Goal: Information Seeking & Learning: Learn about a topic

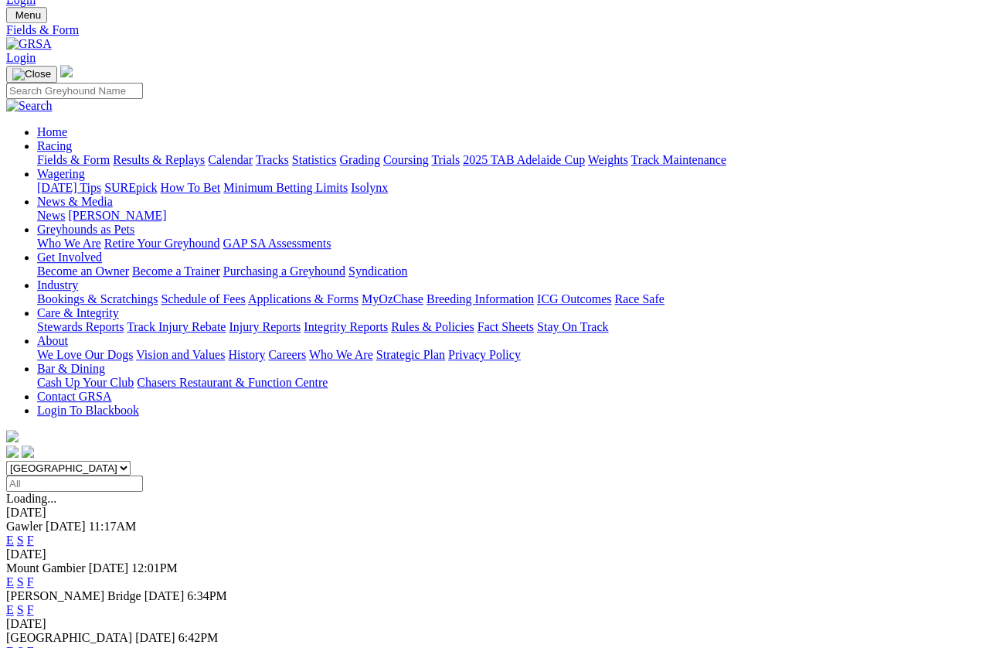
scroll to position [43, 0]
click at [14, 575] on link "E" at bounding box center [10, 581] width 8 height 13
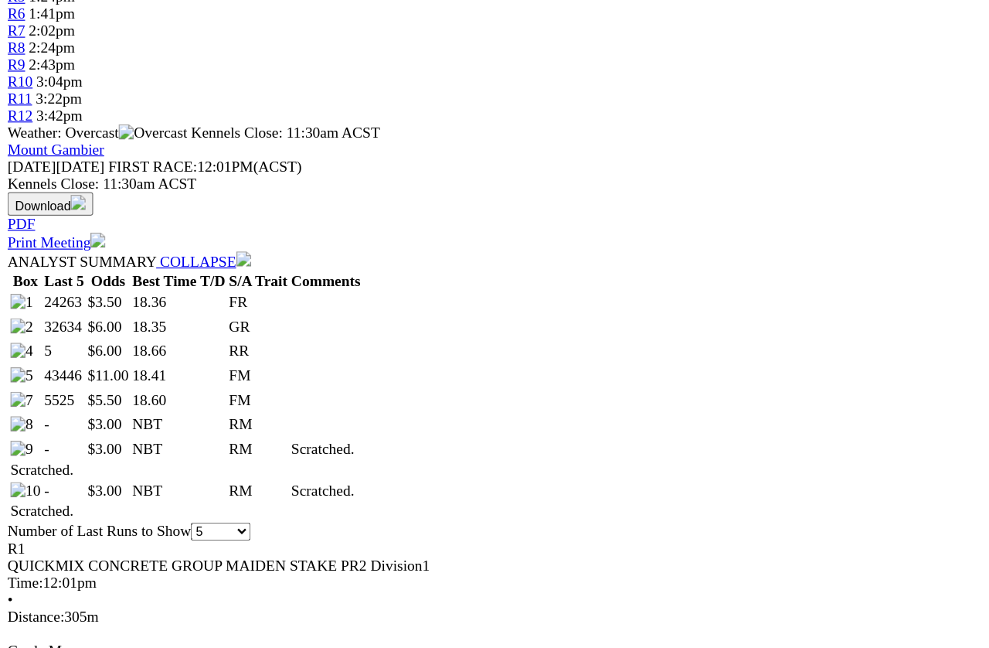
scroll to position [547, 0]
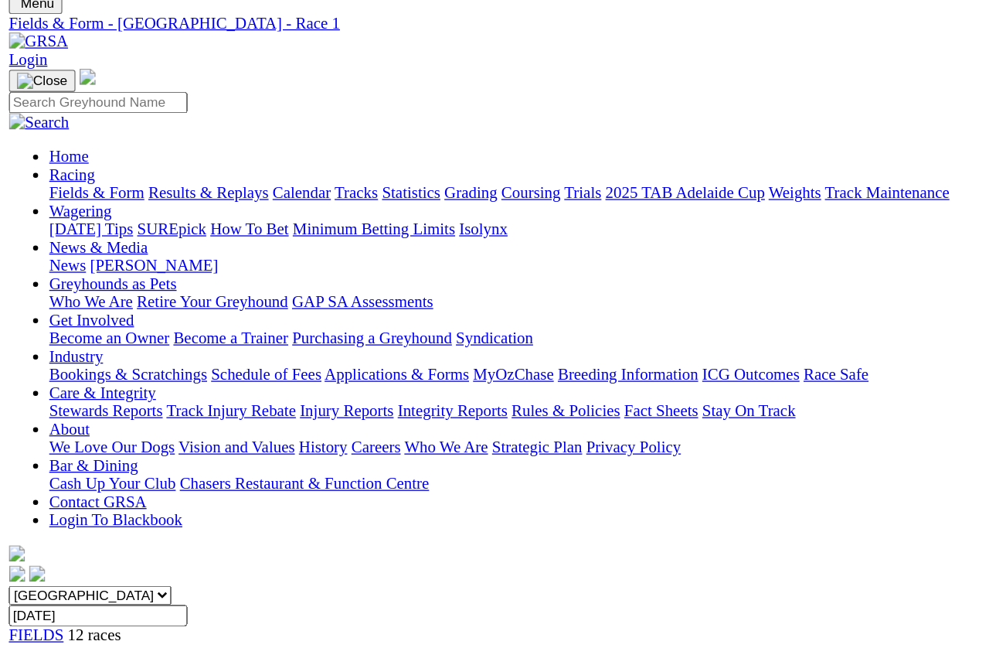
scroll to position [0, 0]
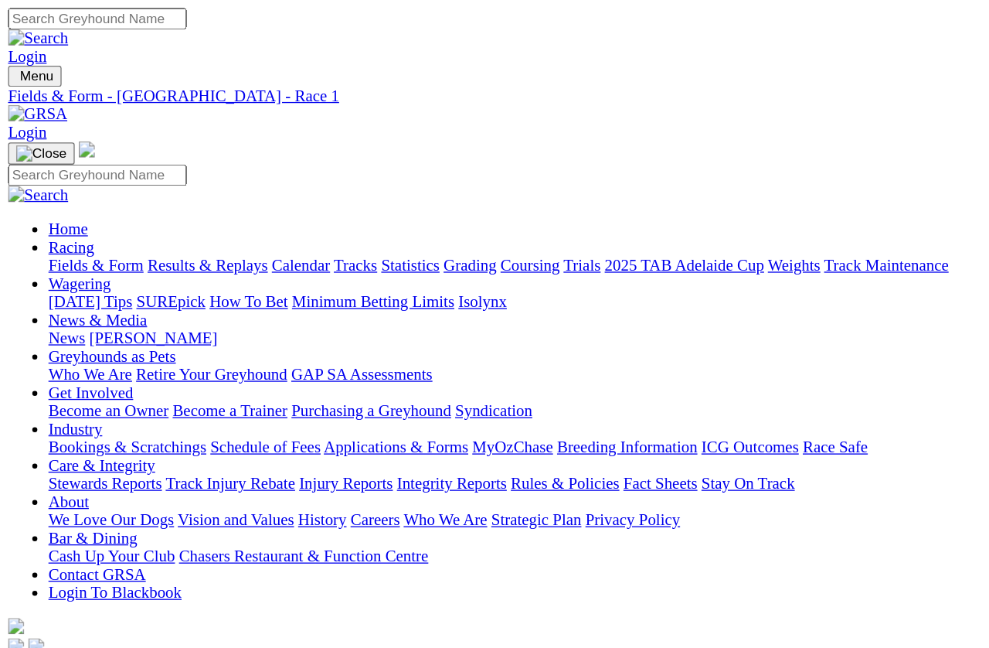
click at [21, 563] on span "R2" at bounding box center [13, 569] width 15 height 13
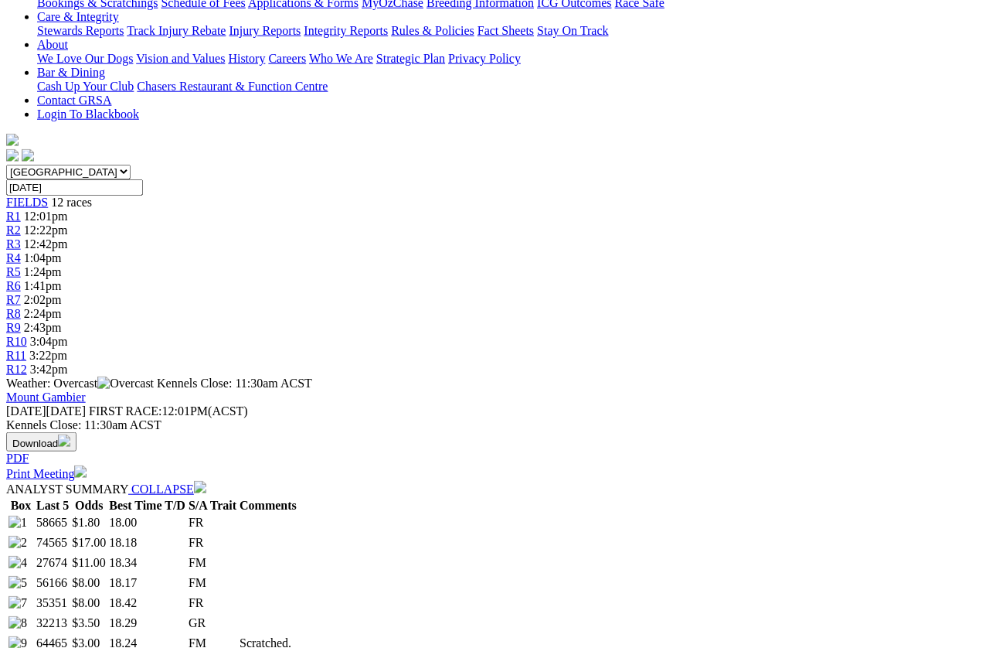
scroll to position [343, 0]
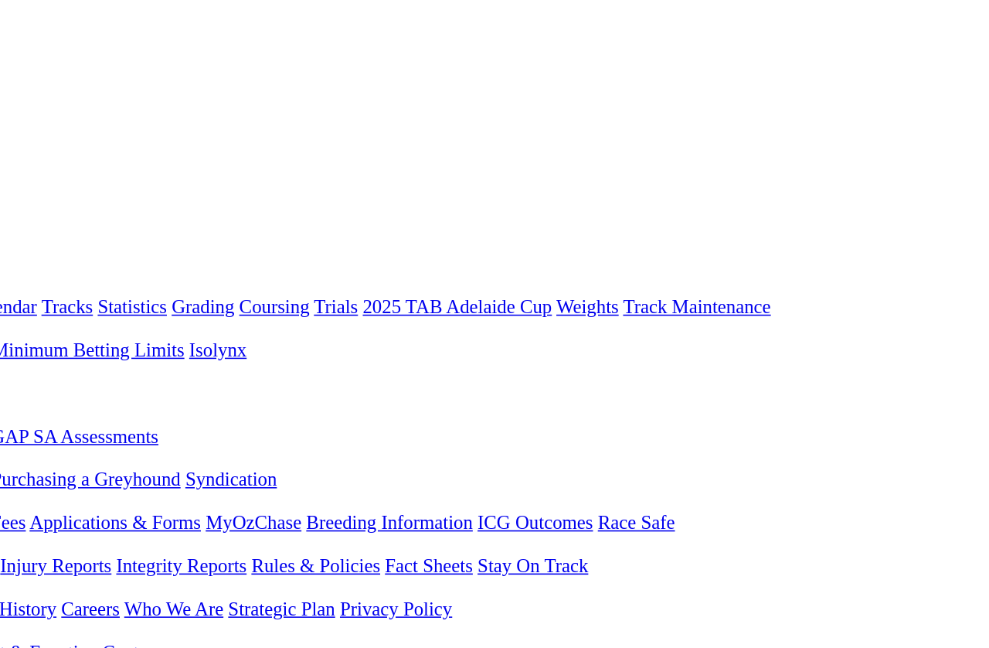
scroll to position [5, 0]
click at [21, 572] on span "R3" at bounding box center [13, 578] width 15 height 13
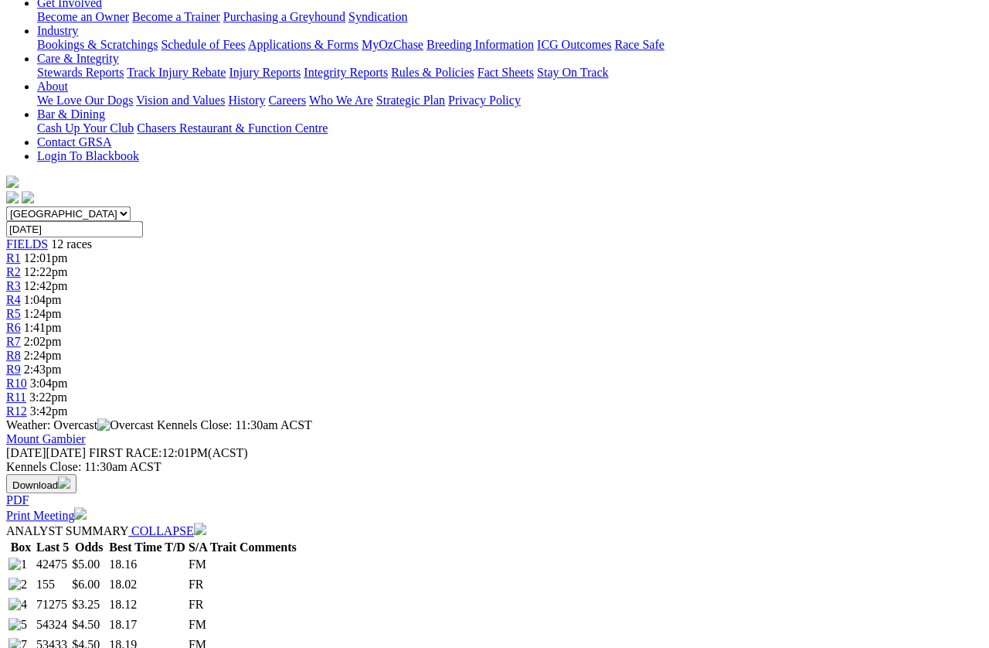
scroll to position [329, 0]
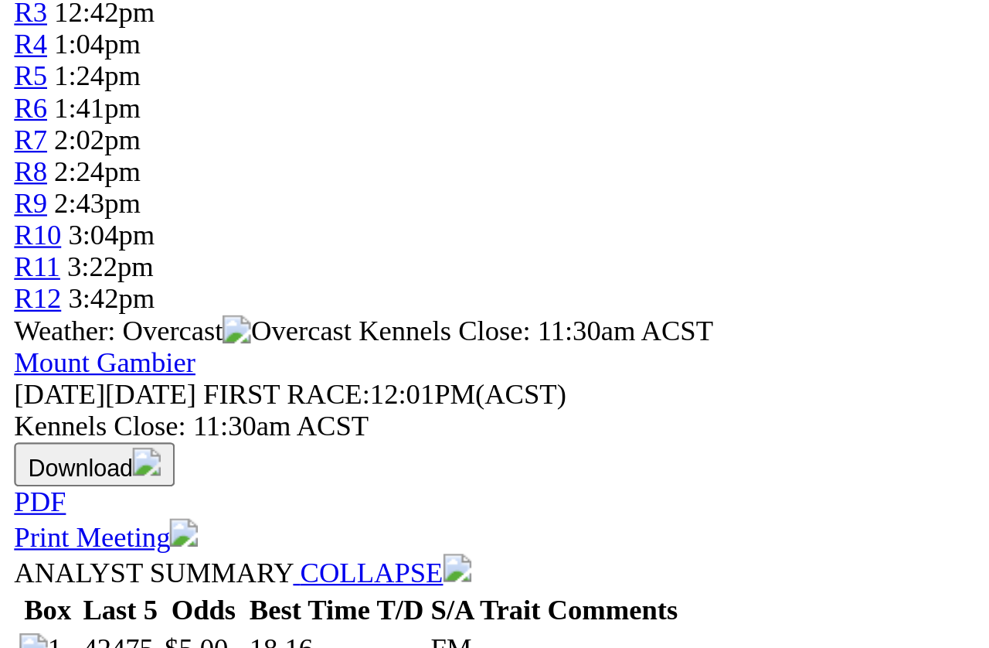
scroll to position [240, 0]
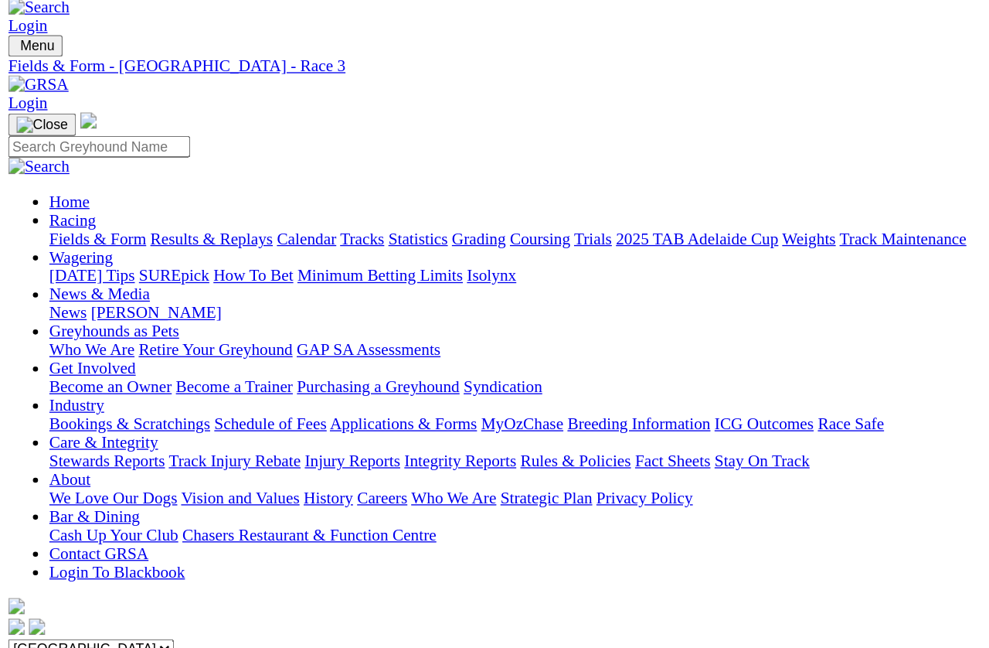
scroll to position [23, 0]
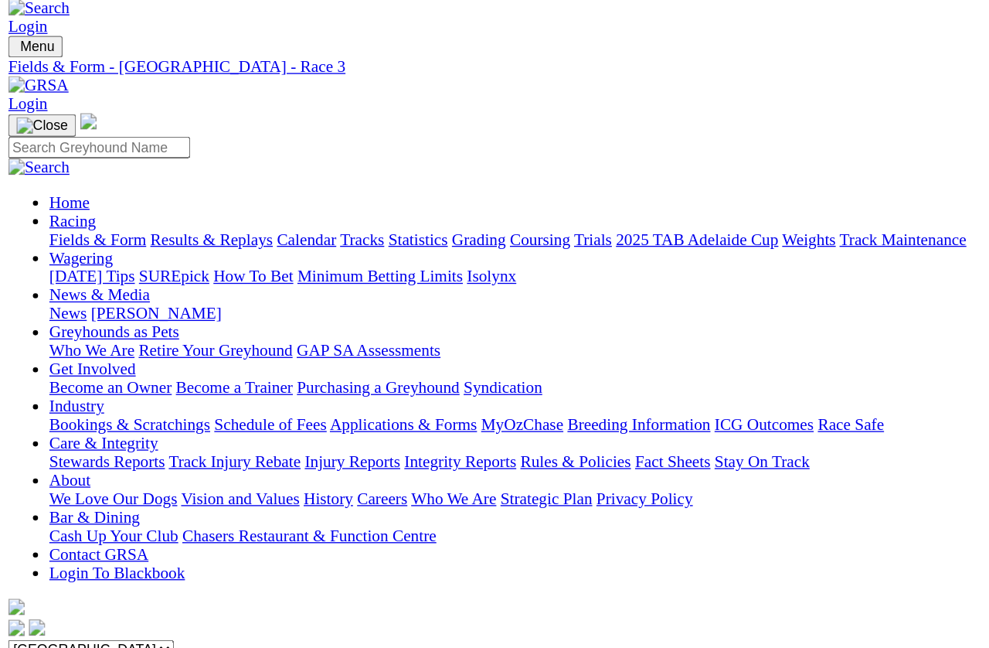
click at [21, 567] on span "R4" at bounding box center [13, 573] width 15 height 13
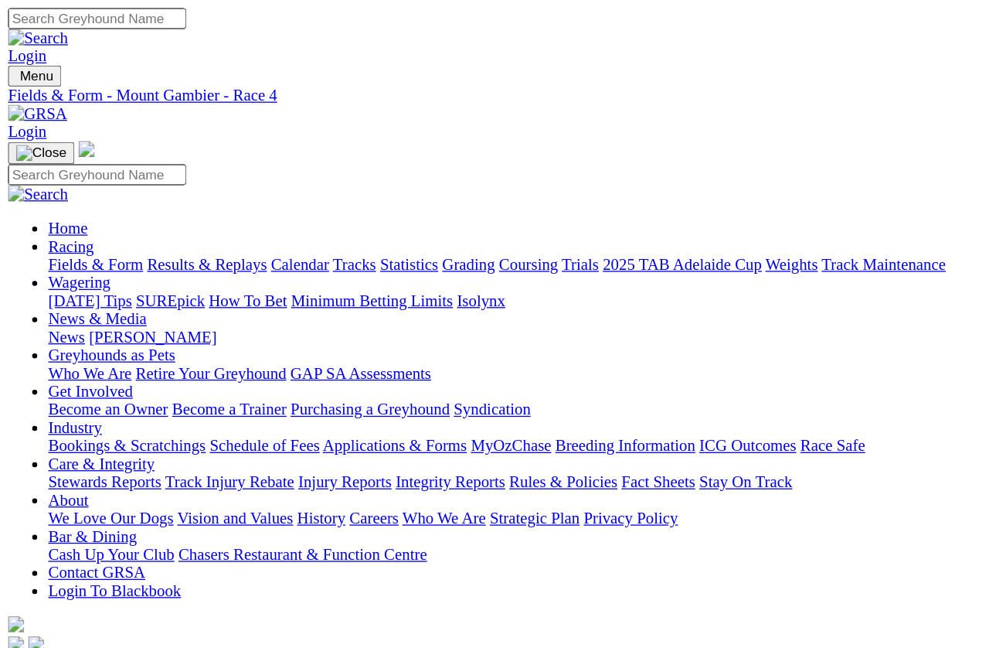
click at [21, 577] on span "R5" at bounding box center [13, 610] width 15 height 13
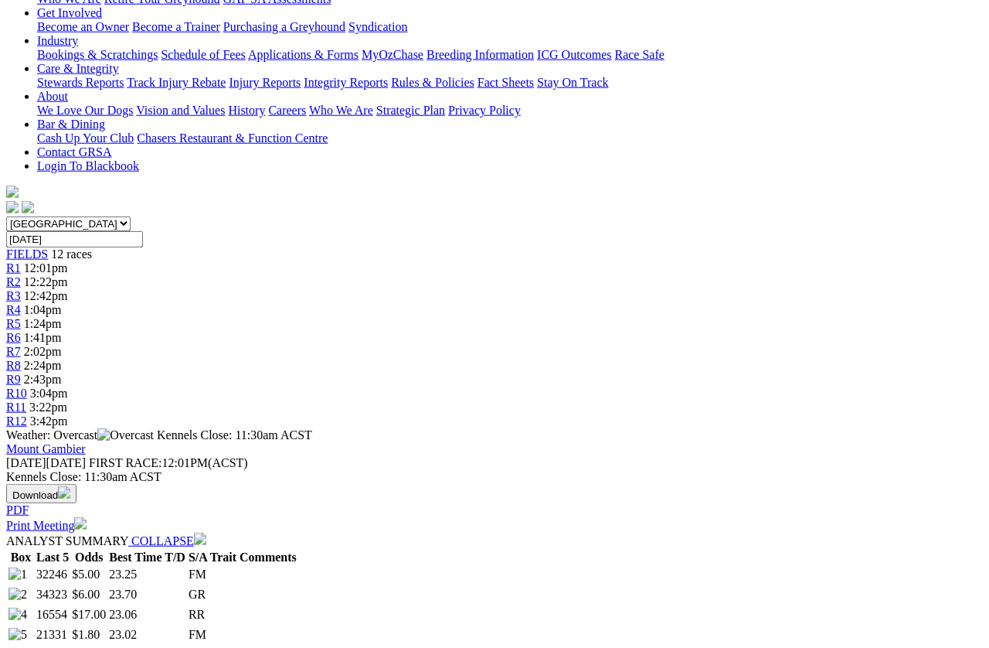
scroll to position [291, 0]
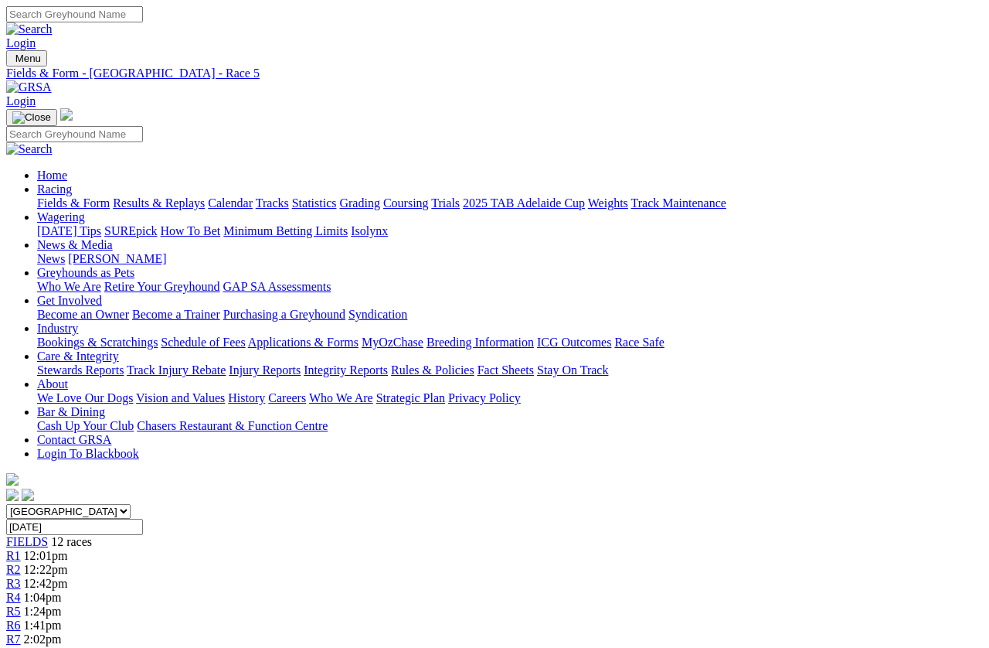
scroll to position [0, 68]
click at [21, 618] on link "R6" at bounding box center [13, 624] width 15 height 13
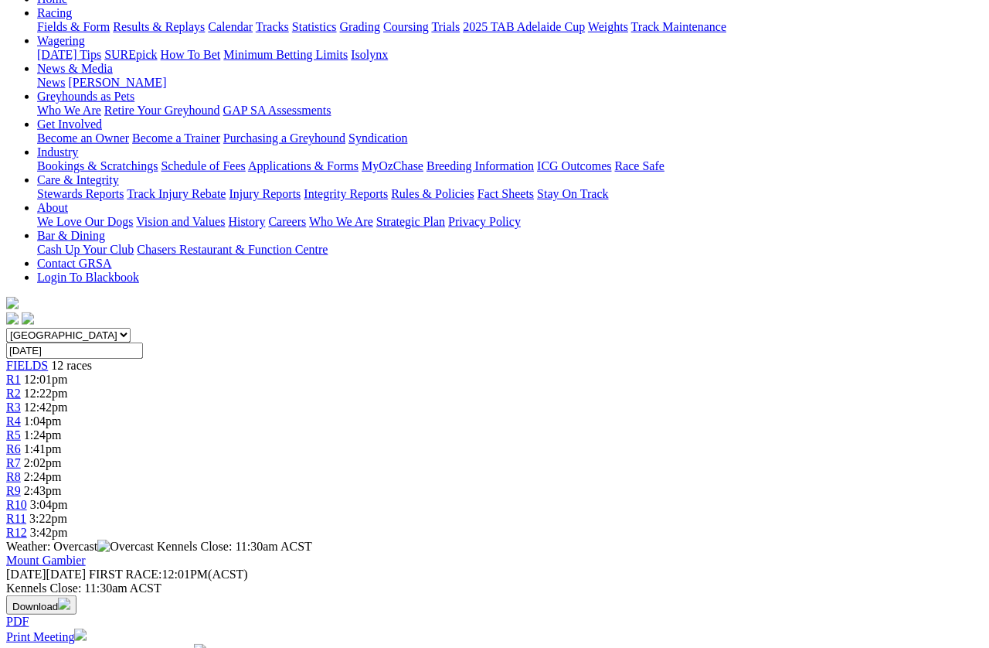
scroll to position [177, 0]
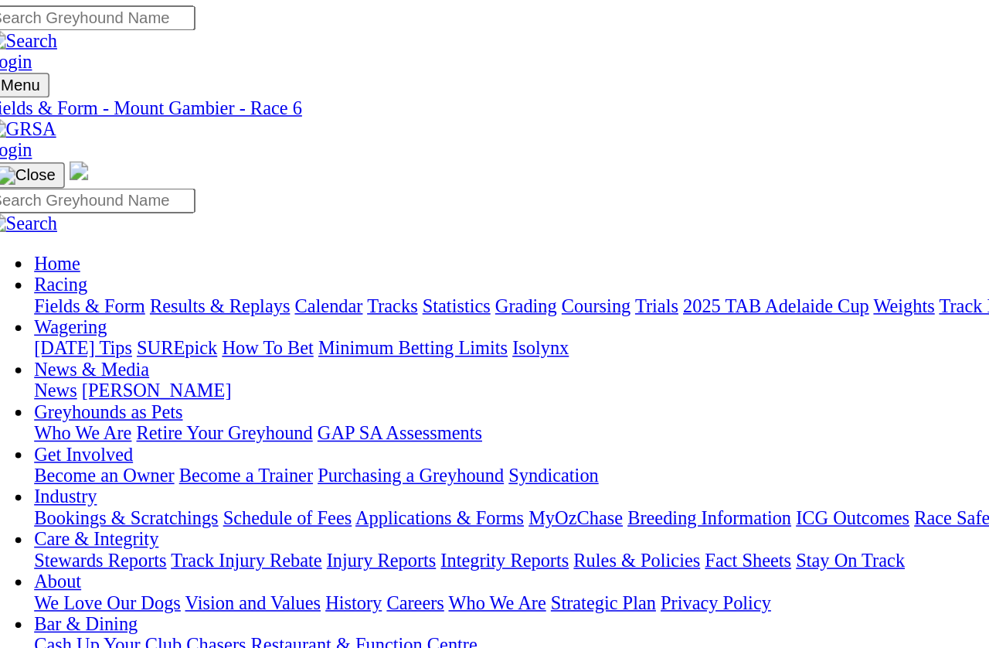
scroll to position [0, 0]
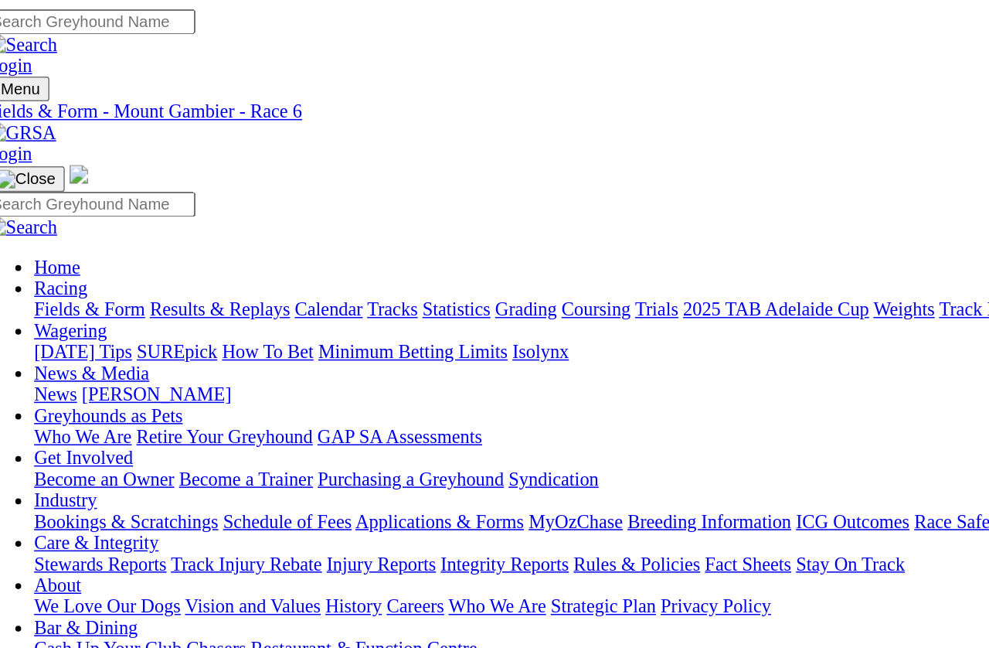
click at [21, 632] on span "R7" at bounding box center [13, 638] width 15 height 13
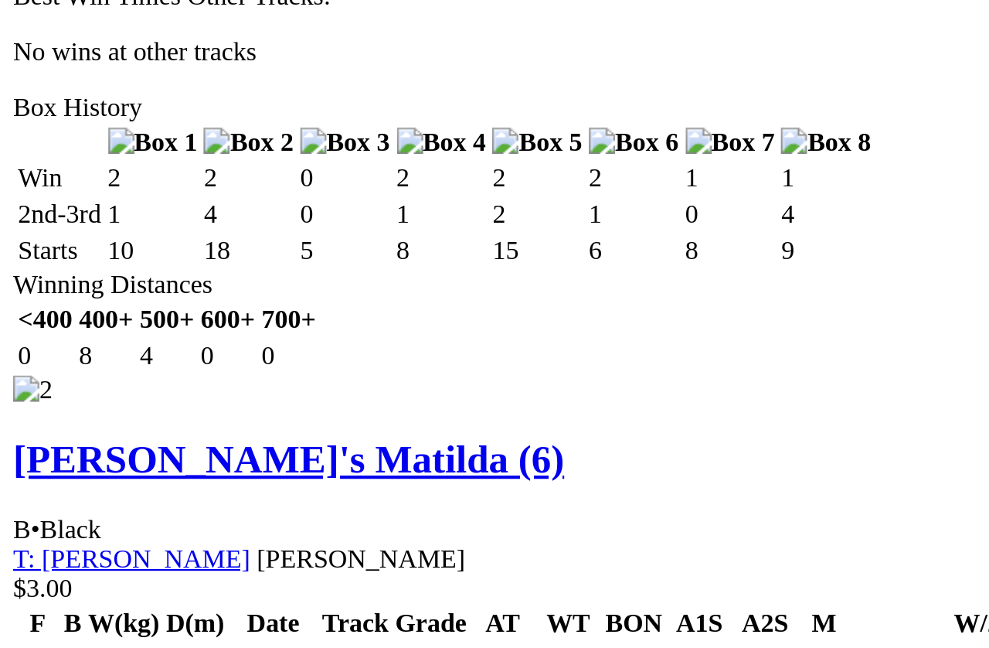
scroll to position [1699, 0]
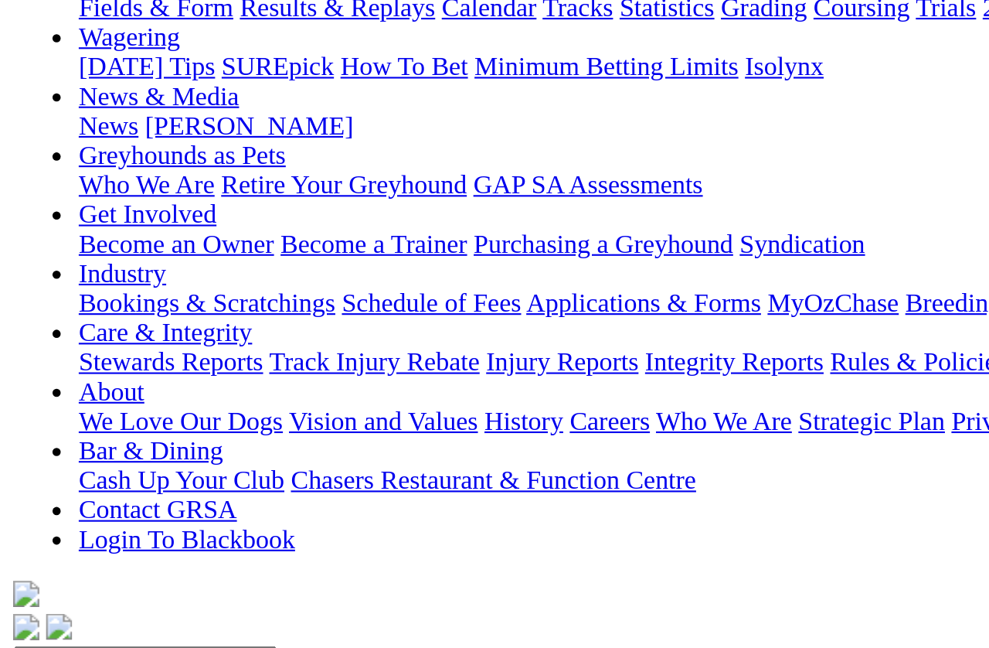
scroll to position [0, 0]
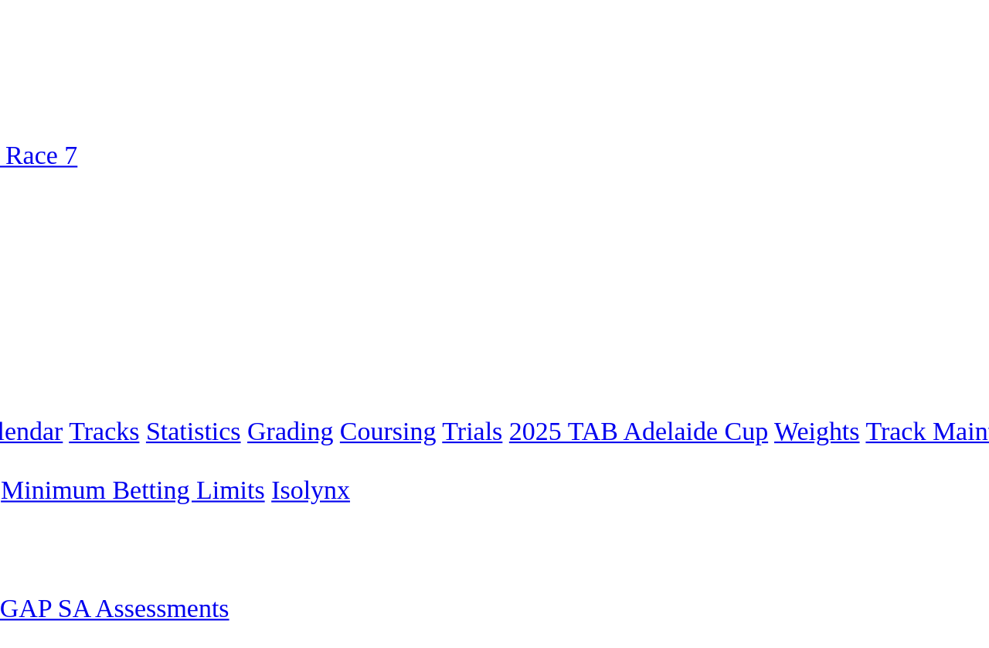
click at [21, 646] on span "R8" at bounding box center [13, 652] width 15 height 13
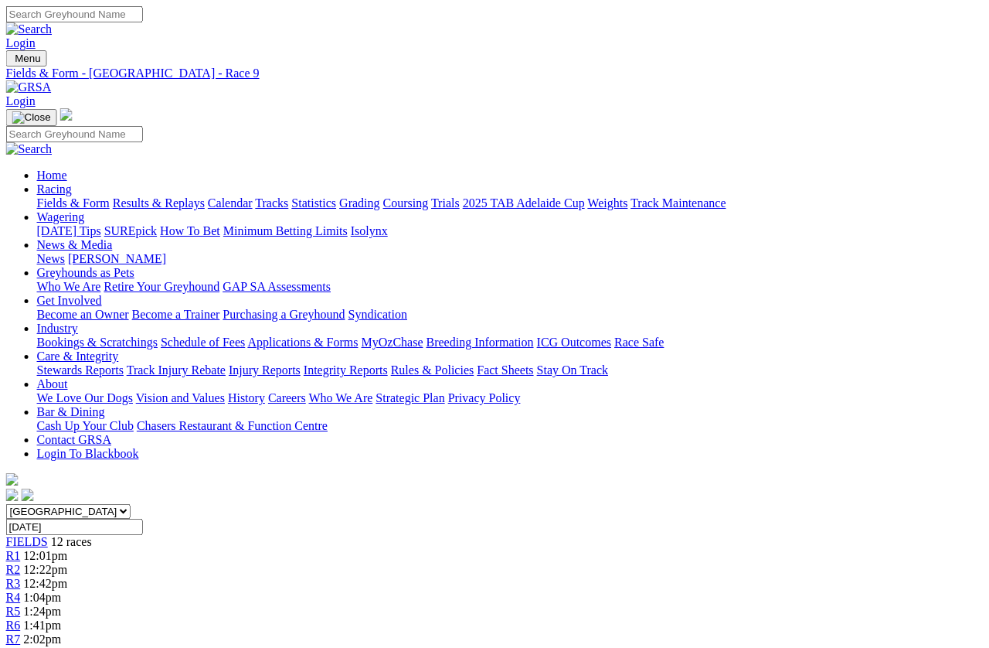
scroll to position [0, 55]
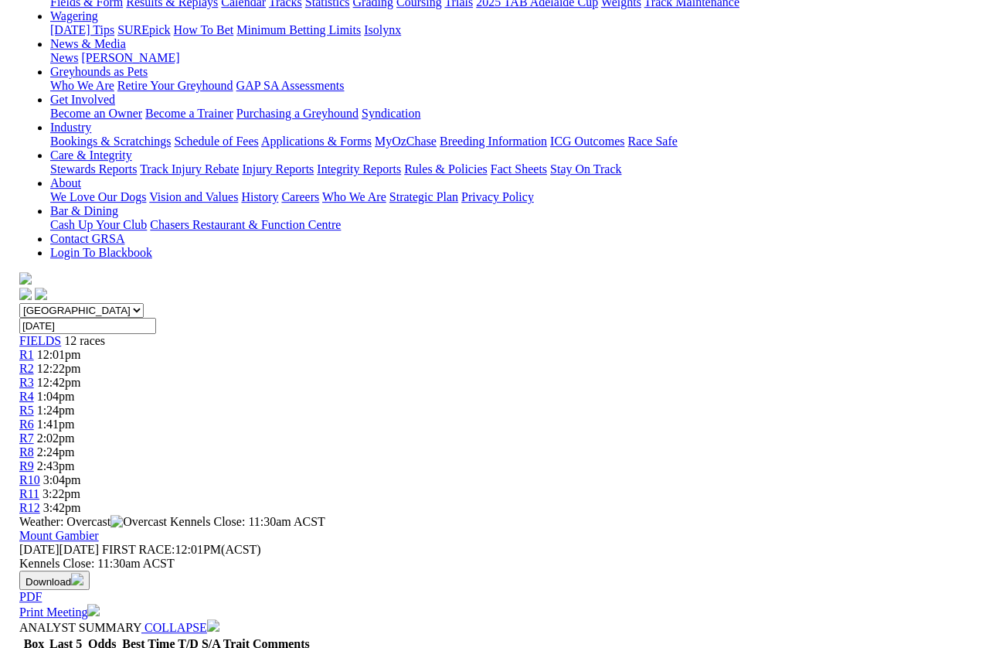
scroll to position [0, 0]
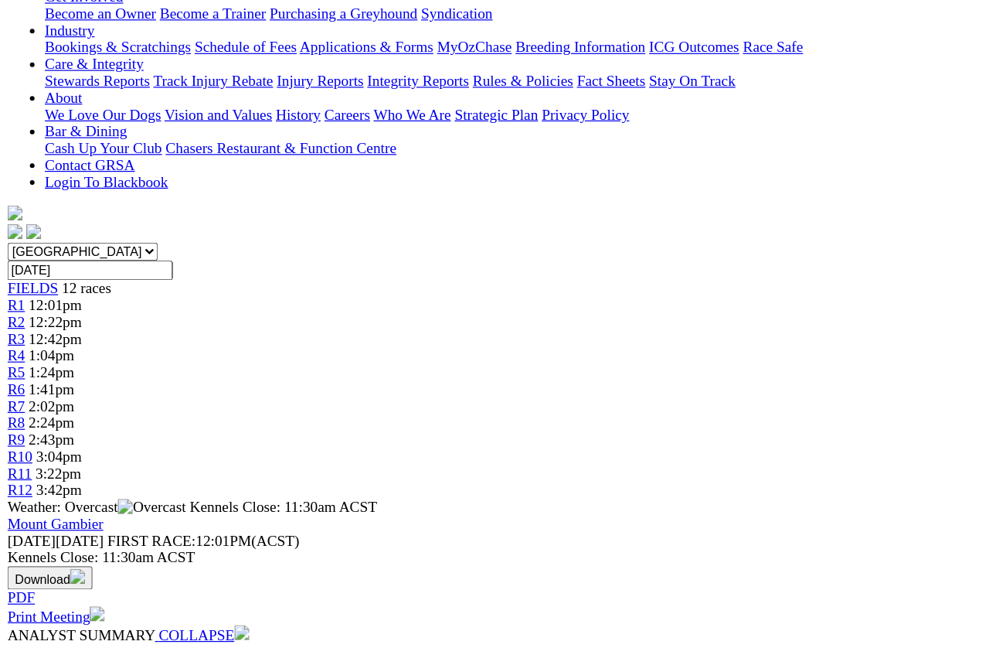
scroll to position [278, 0]
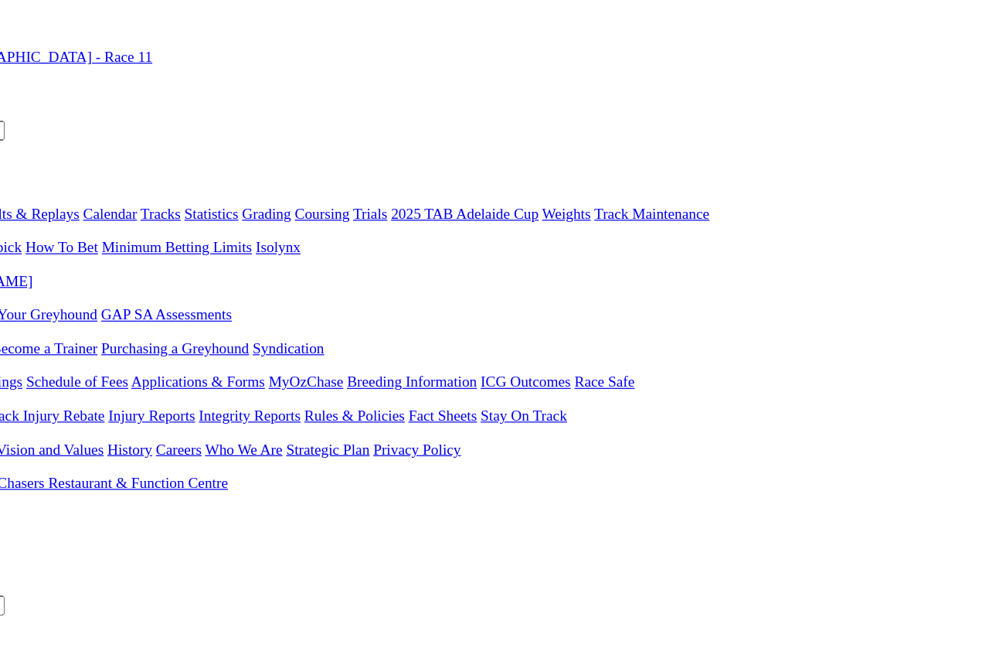
scroll to position [26, 0]
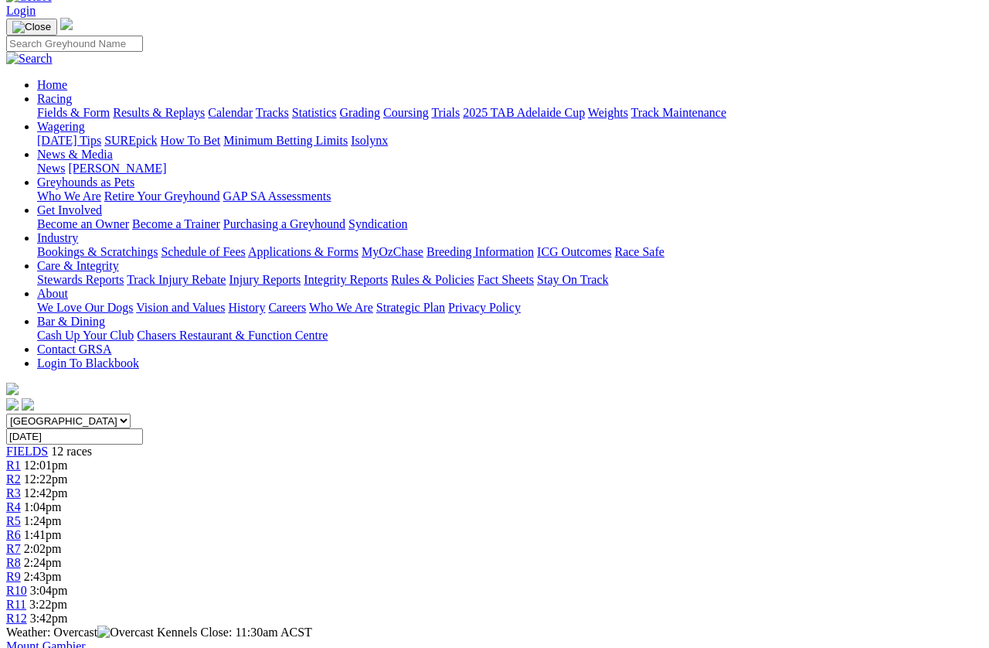
scroll to position [93, 0]
